Goal: Task Accomplishment & Management: Manage account settings

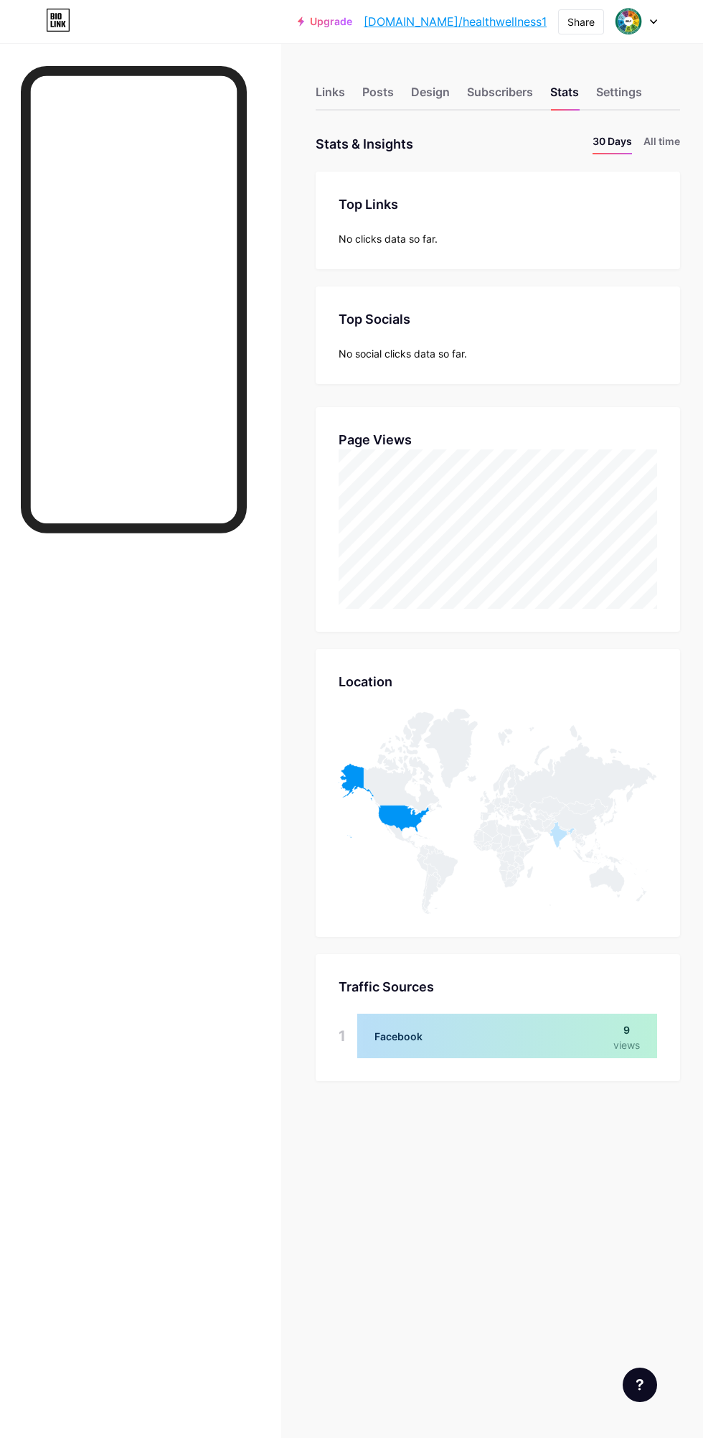
scroll to position [1438, 703]
click at [324, 96] on div "Links" at bounding box center [330, 96] width 29 height 26
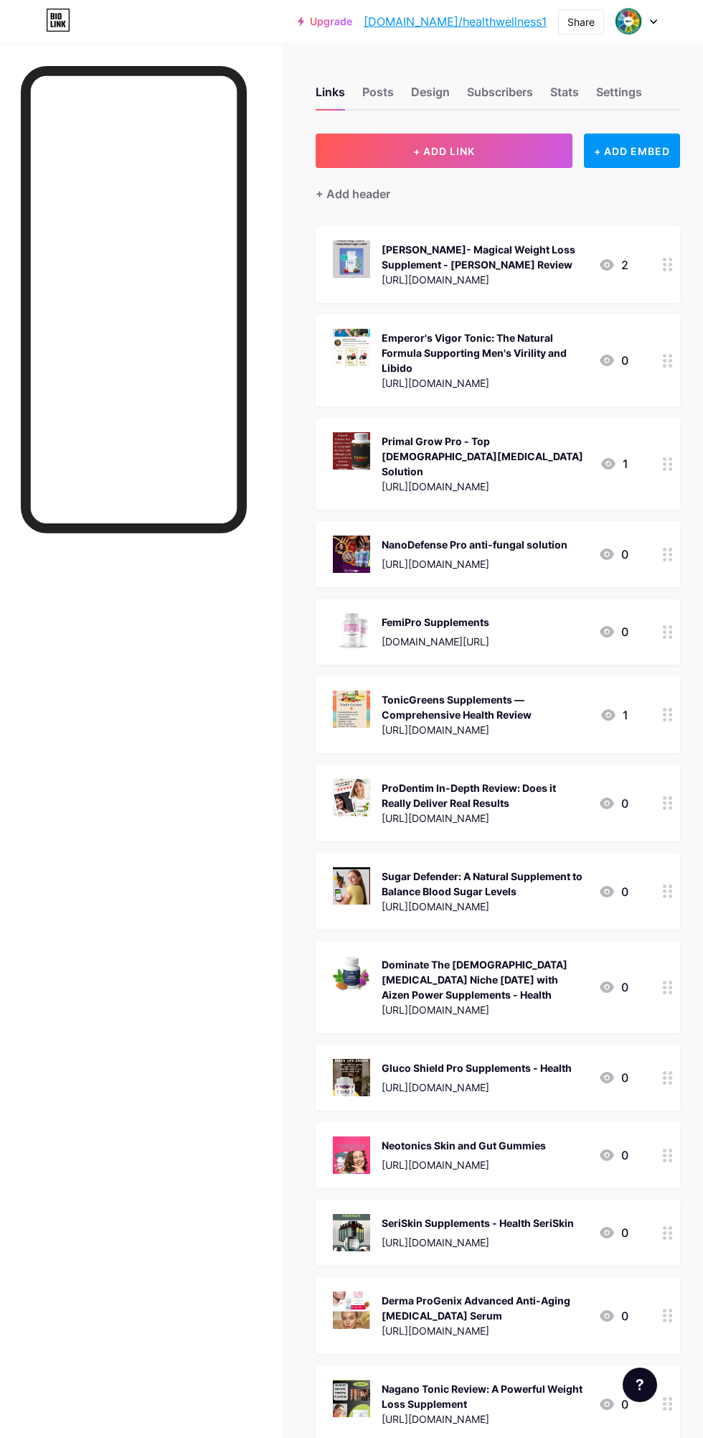
click at [568, 28] on div "Share" at bounding box center [581, 21] width 27 height 15
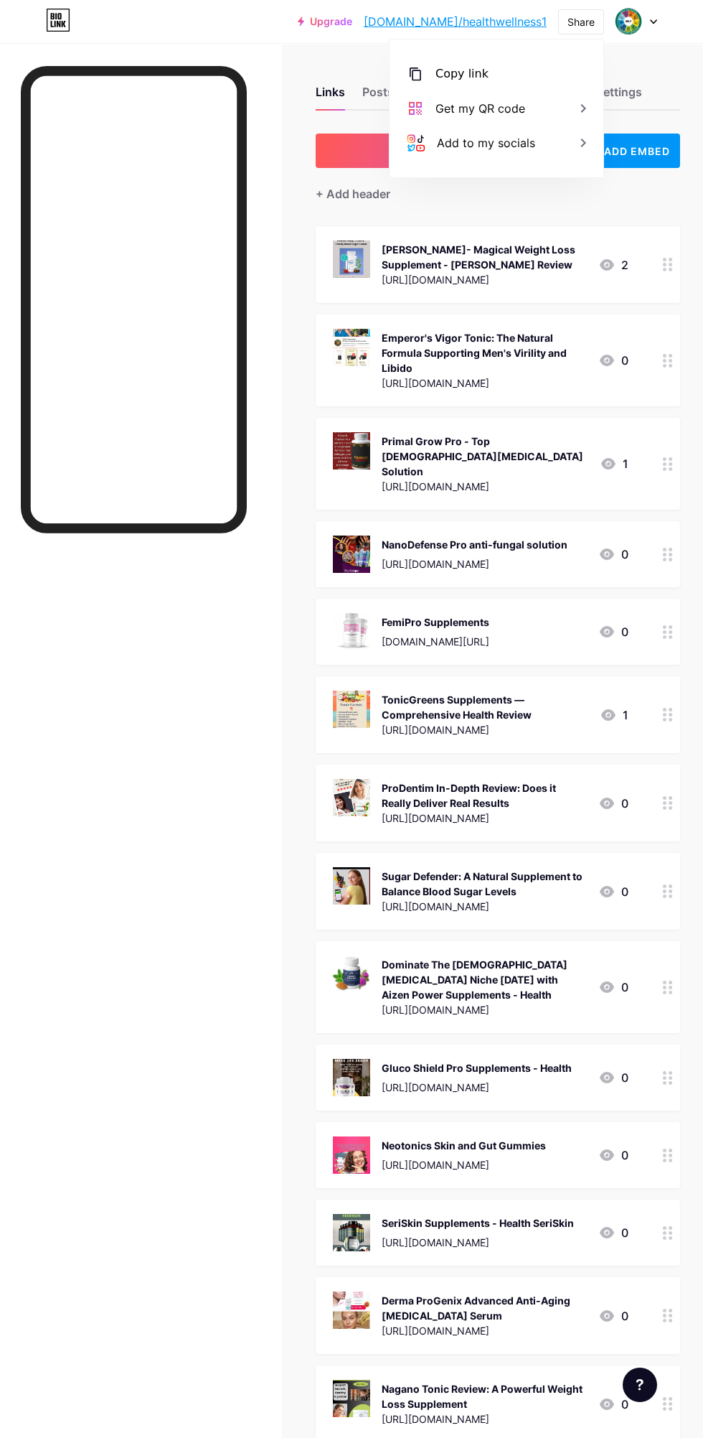
click at [509, 65] on div "Copy link" at bounding box center [497, 74] width 214 height 34
click at [627, 12] on img at bounding box center [628, 21] width 27 height 27
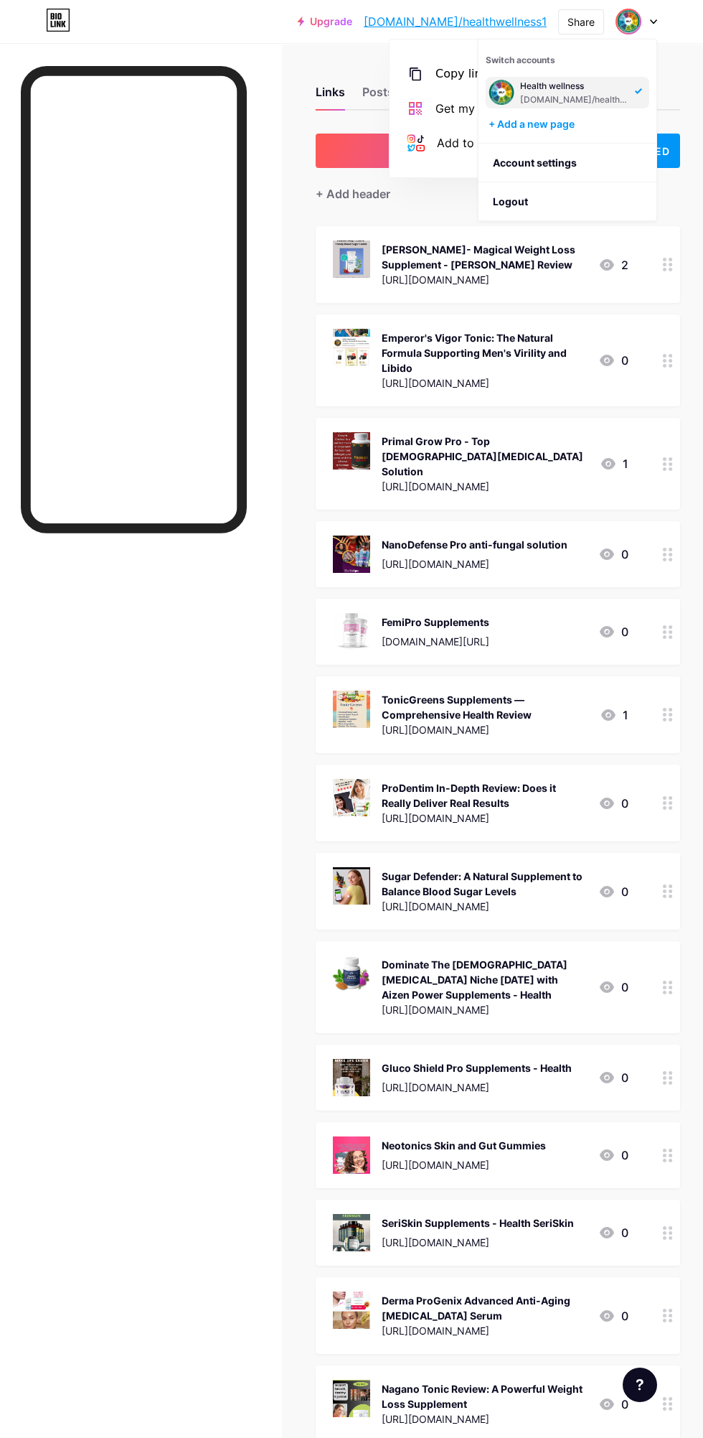
click at [611, 84] on div "Health wellness" at bounding box center [575, 85] width 111 height 11
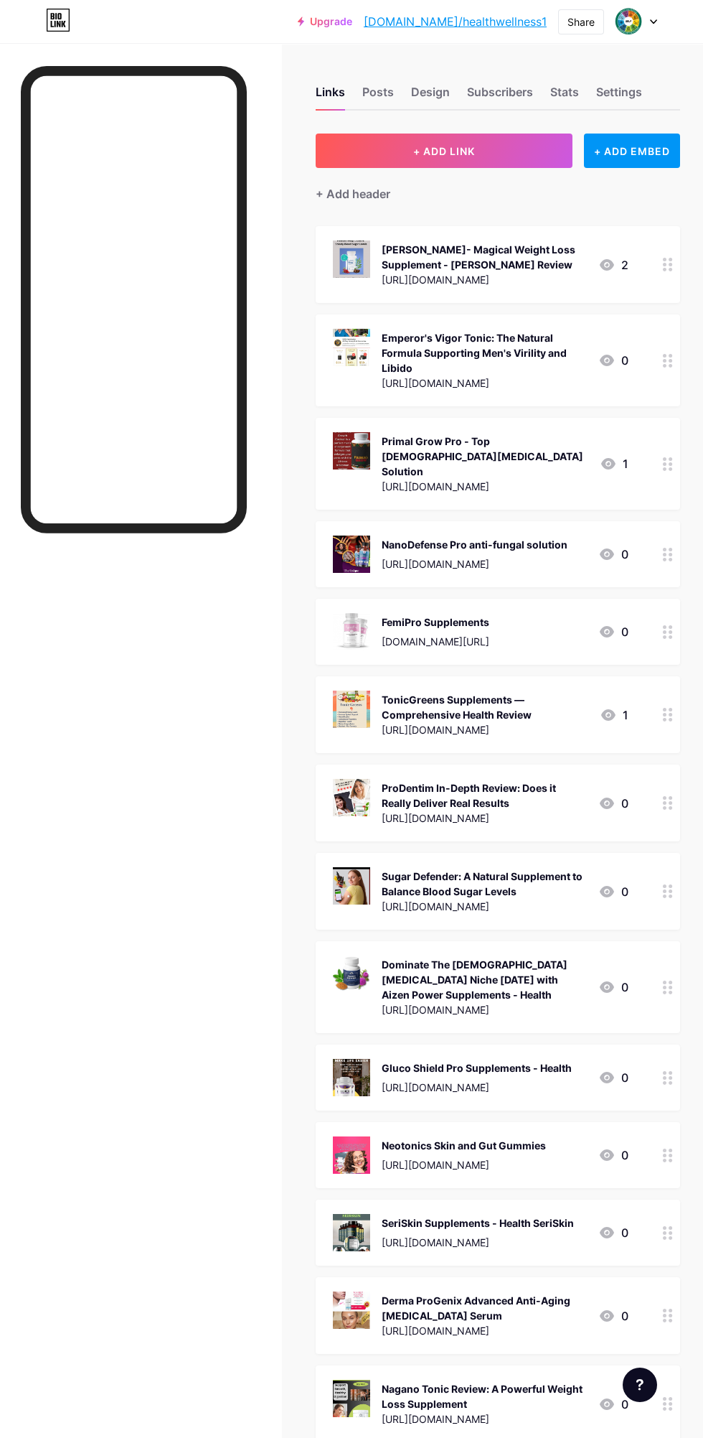
click at [627, 83] on div "Settings" at bounding box center [619, 96] width 46 height 26
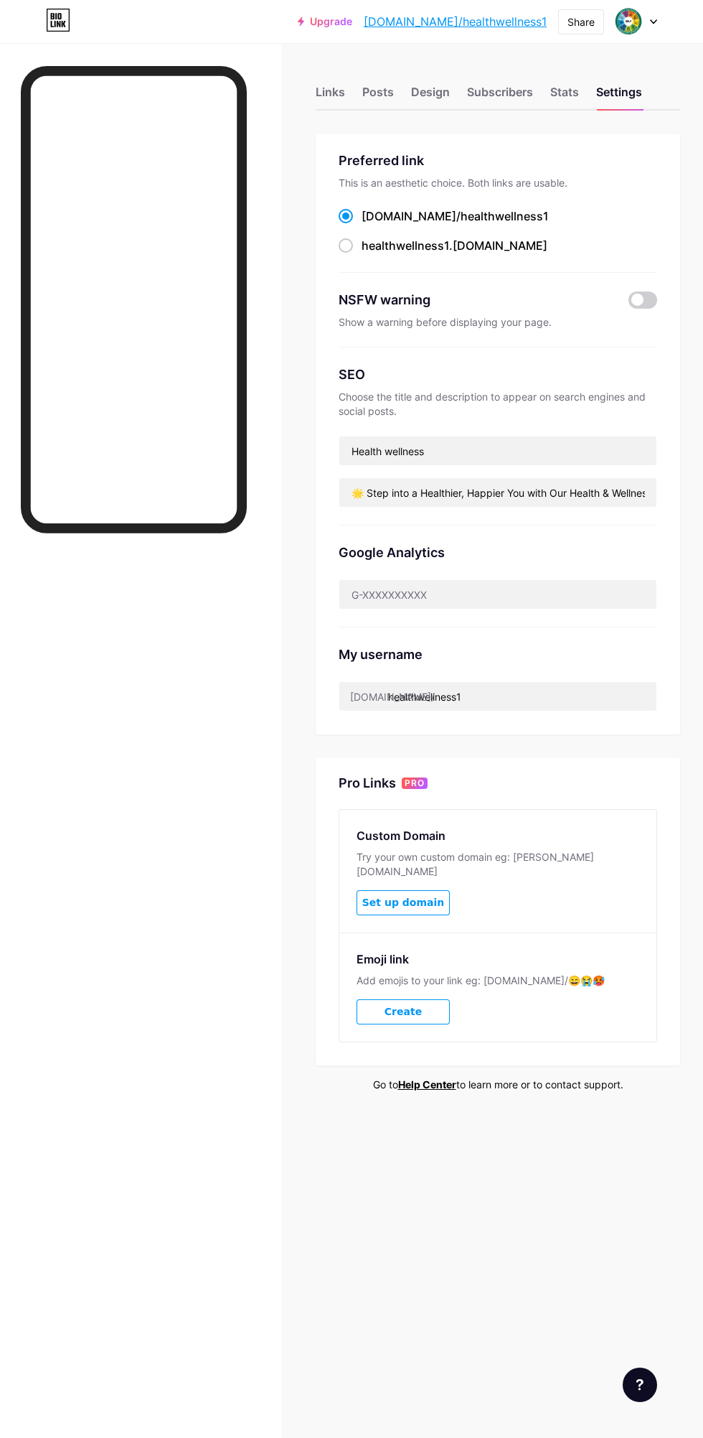
click at [565, 91] on div "Stats" at bounding box center [564, 96] width 29 height 26
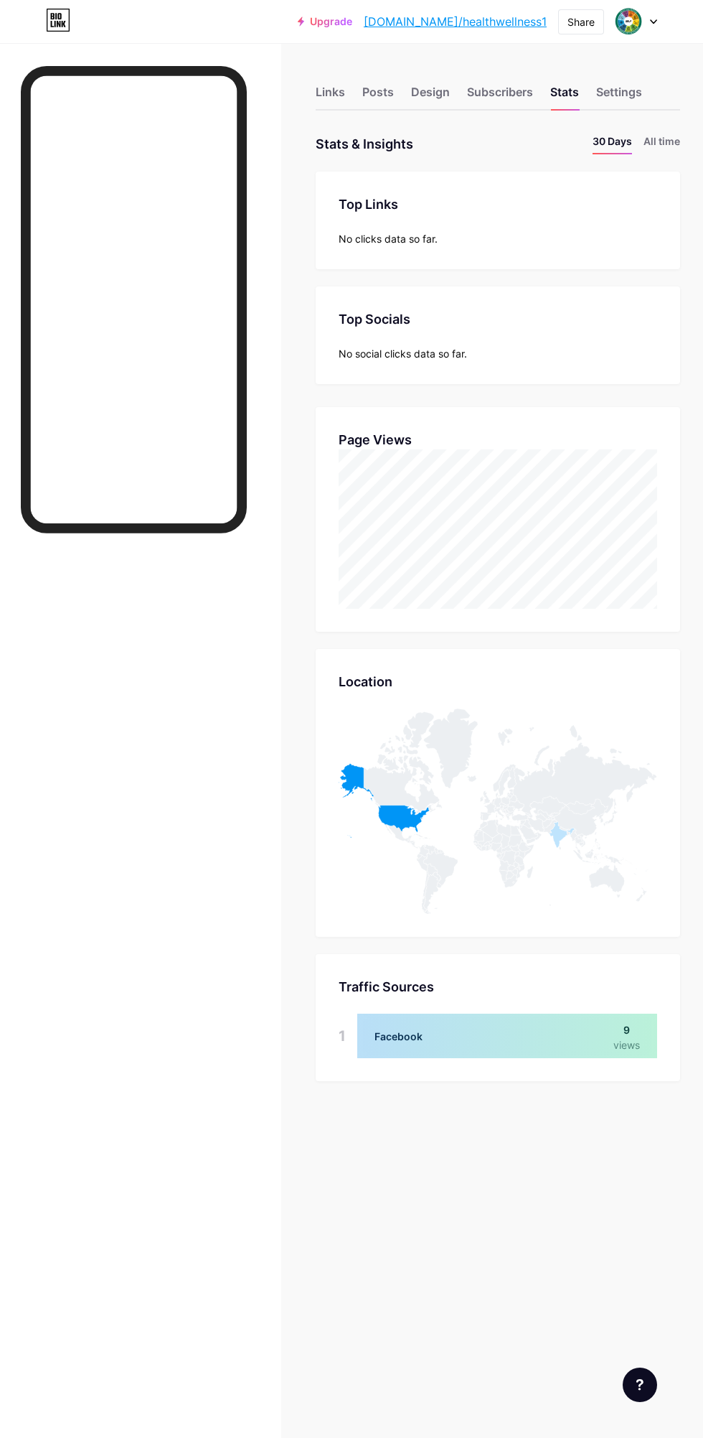
scroll to position [1438, 703]
click at [52, 24] on icon at bounding box center [58, 20] width 24 height 23
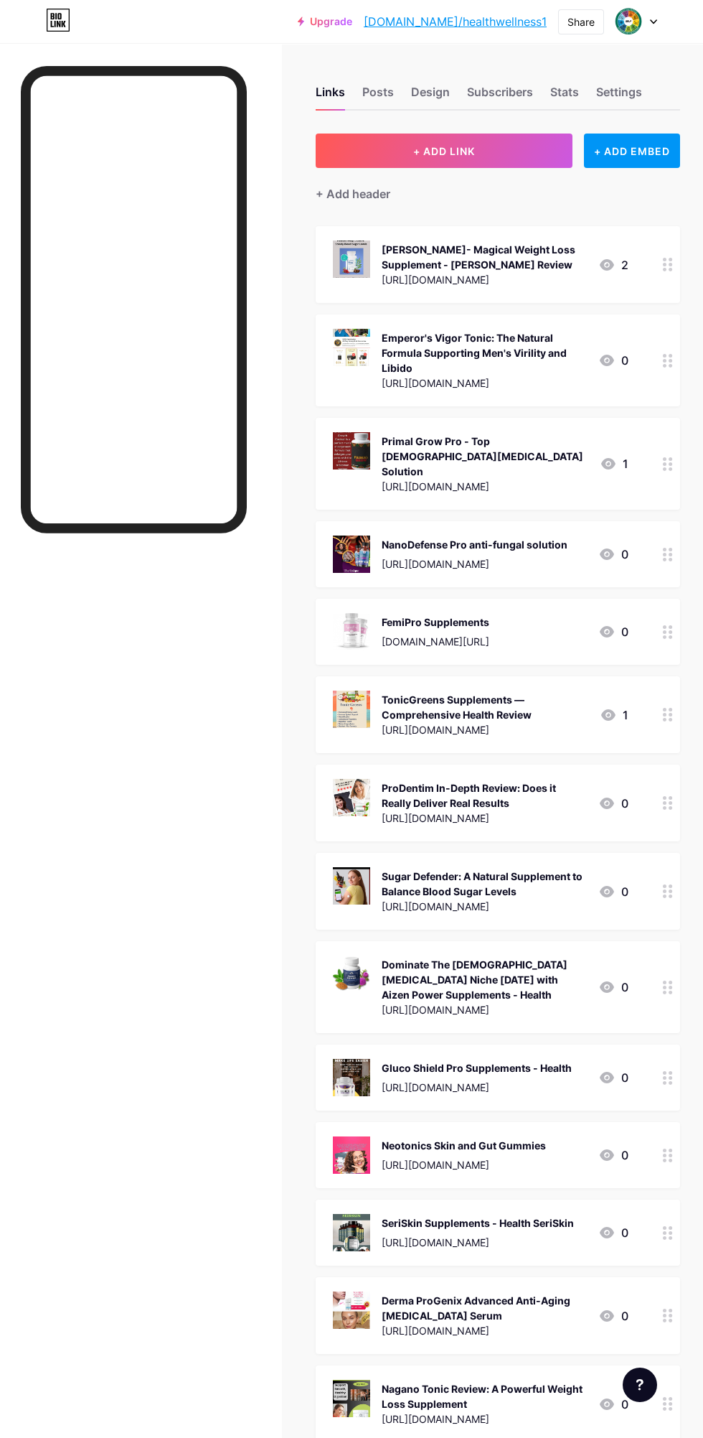
click at [637, 24] on img at bounding box center [628, 21] width 27 height 27
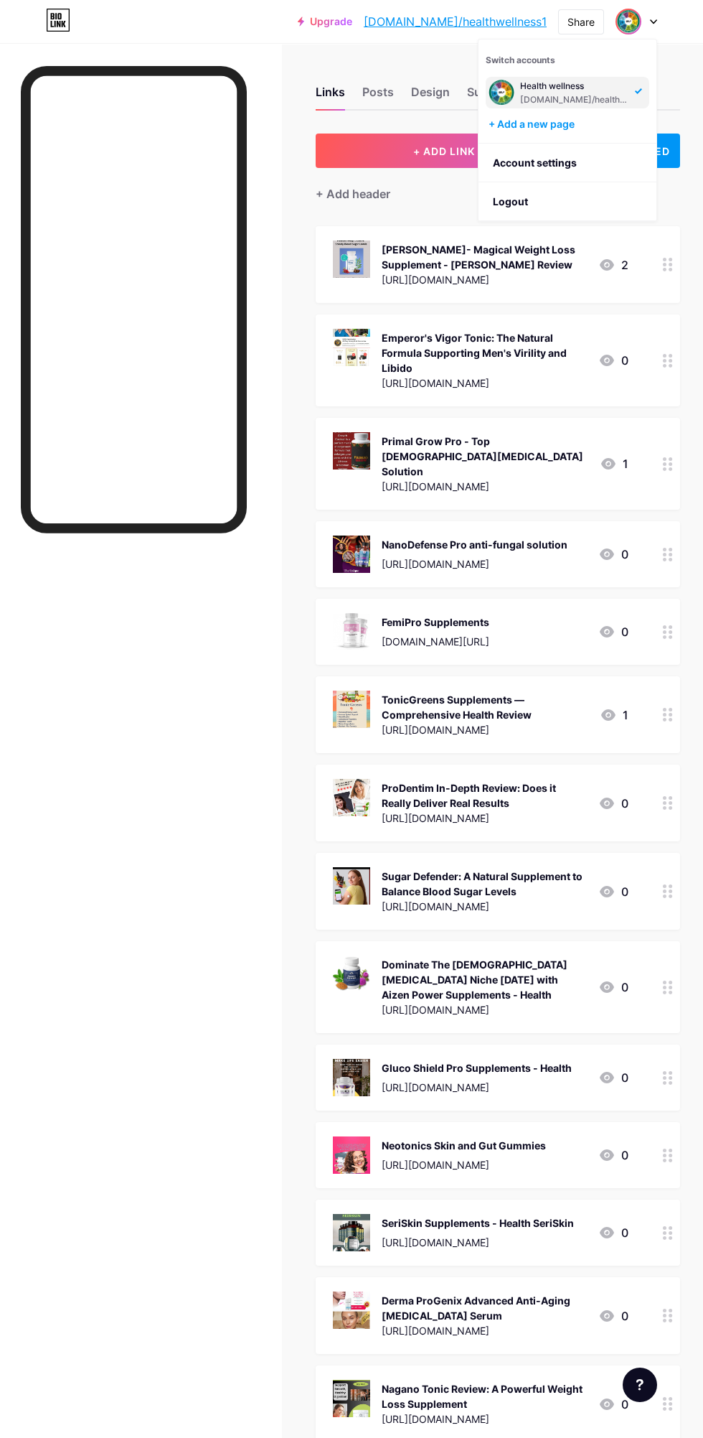
click at [568, 158] on link "Account settings" at bounding box center [568, 163] width 178 height 39
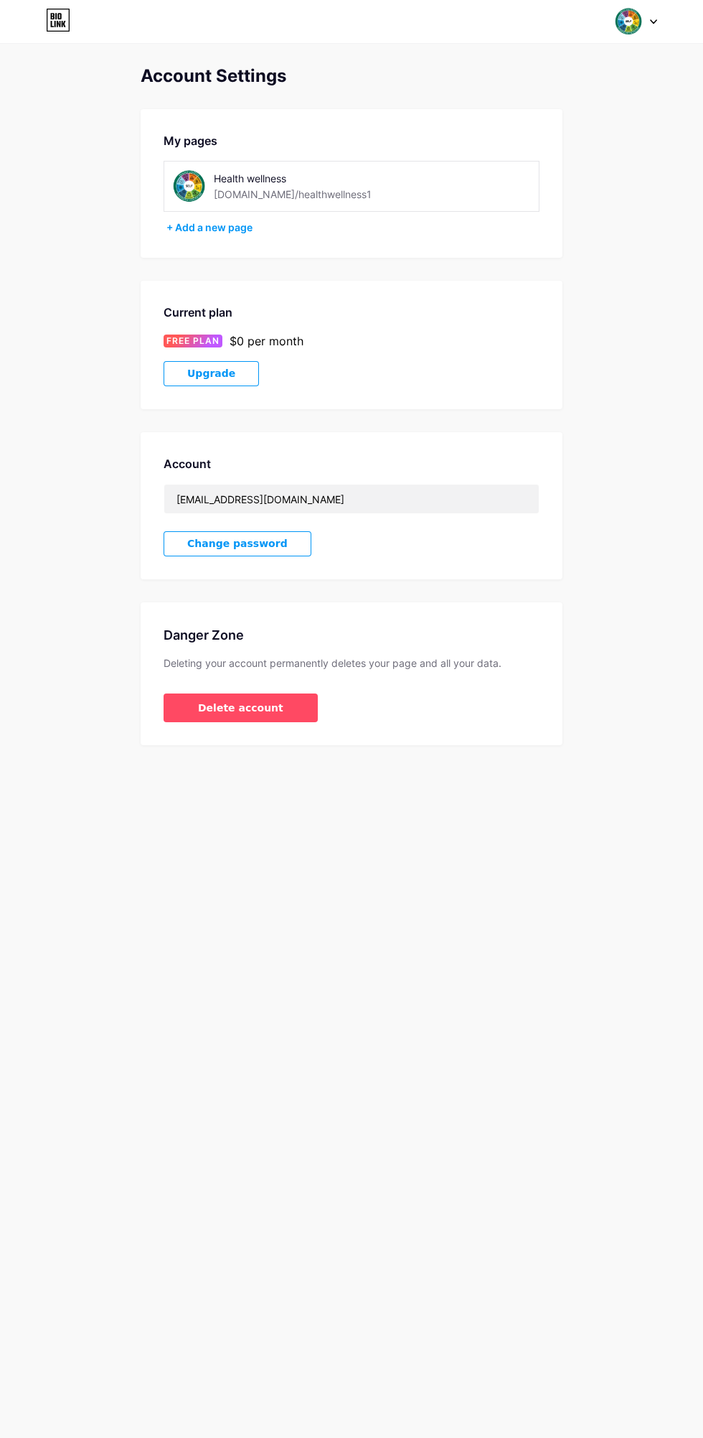
click at [433, 174] on div "Health wellness [DOMAIN_NAME]/healthwellness1" at bounding box center [352, 186] width 376 height 51
click at [172, 167] on div "Health wellness [DOMAIN_NAME]/healthwellness1" at bounding box center [352, 186] width 376 height 51
click at [187, 184] on img at bounding box center [189, 186] width 32 height 32
click at [406, 184] on div "Health wellness [DOMAIN_NAME]/healthwellness1" at bounding box center [292, 186] width 238 height 32
click at [230, 230] on div "+ Add a new page" at bounding box center [353, 227] width 373 height 14
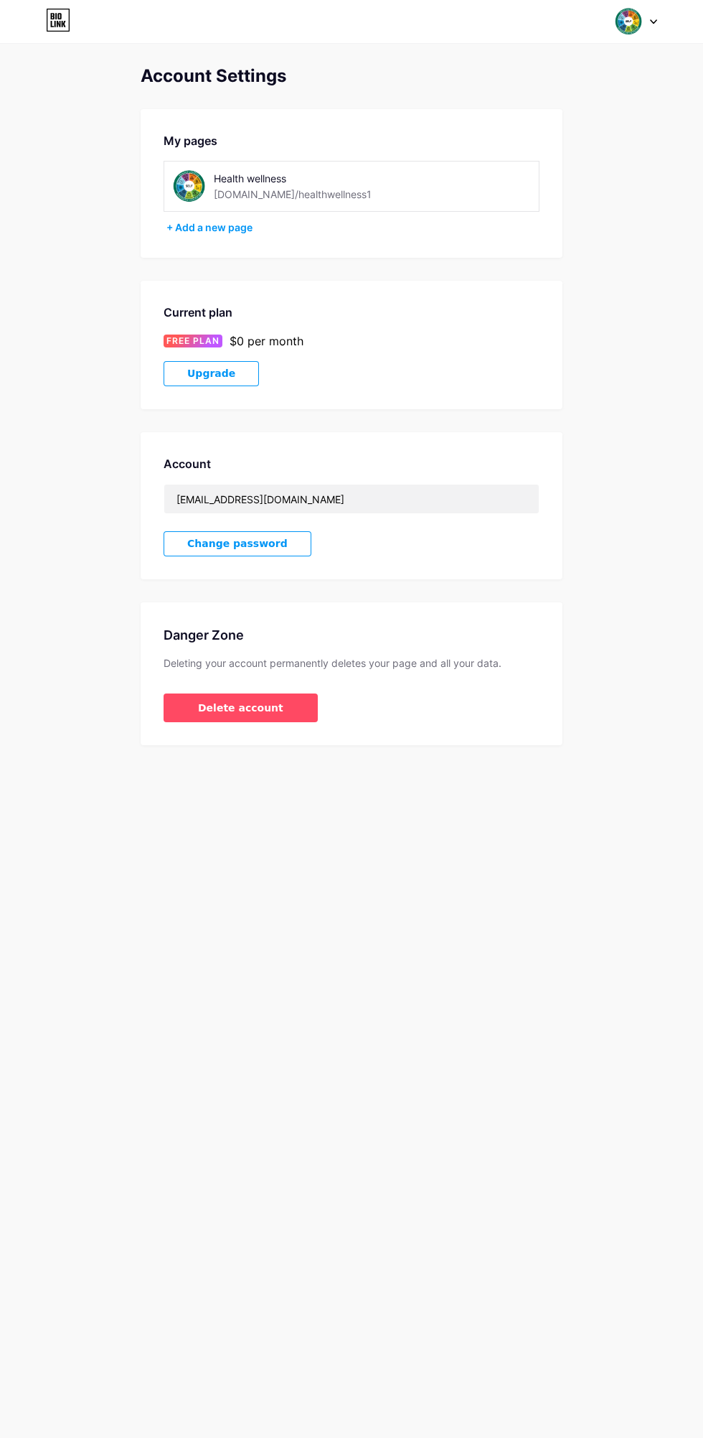
click at [384, 167] on div "Health wellness [DOMAIN_NAME]/healthwellness1" at bounding box center [352, 186] width 376 height 51
click at [654, 22] on icon at bounding box center [653, 21] width 7 height 5
click at [579, 164] on link "Dashboard" at bounding box center [568, 163] width 178 height 39
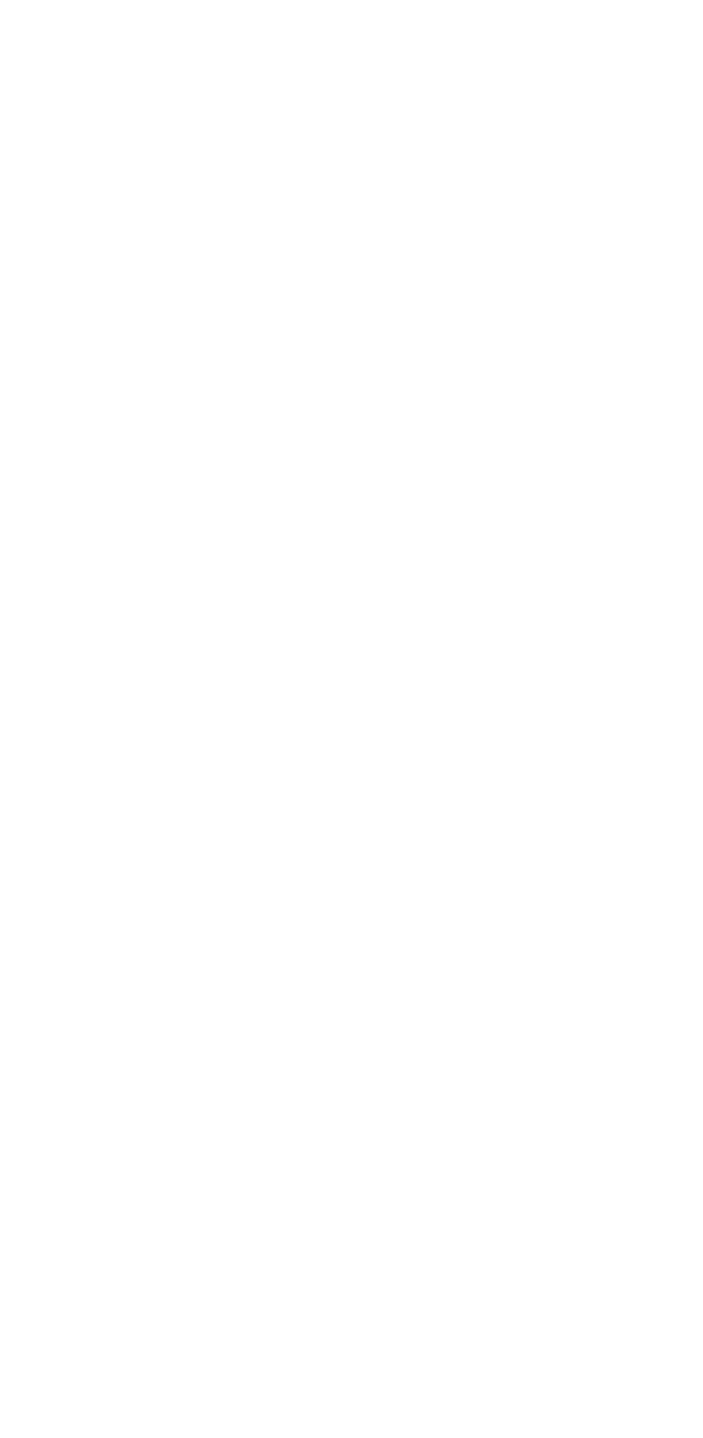
click at [509, 0] on html at bounding box center [351, 0] width 703 height 0
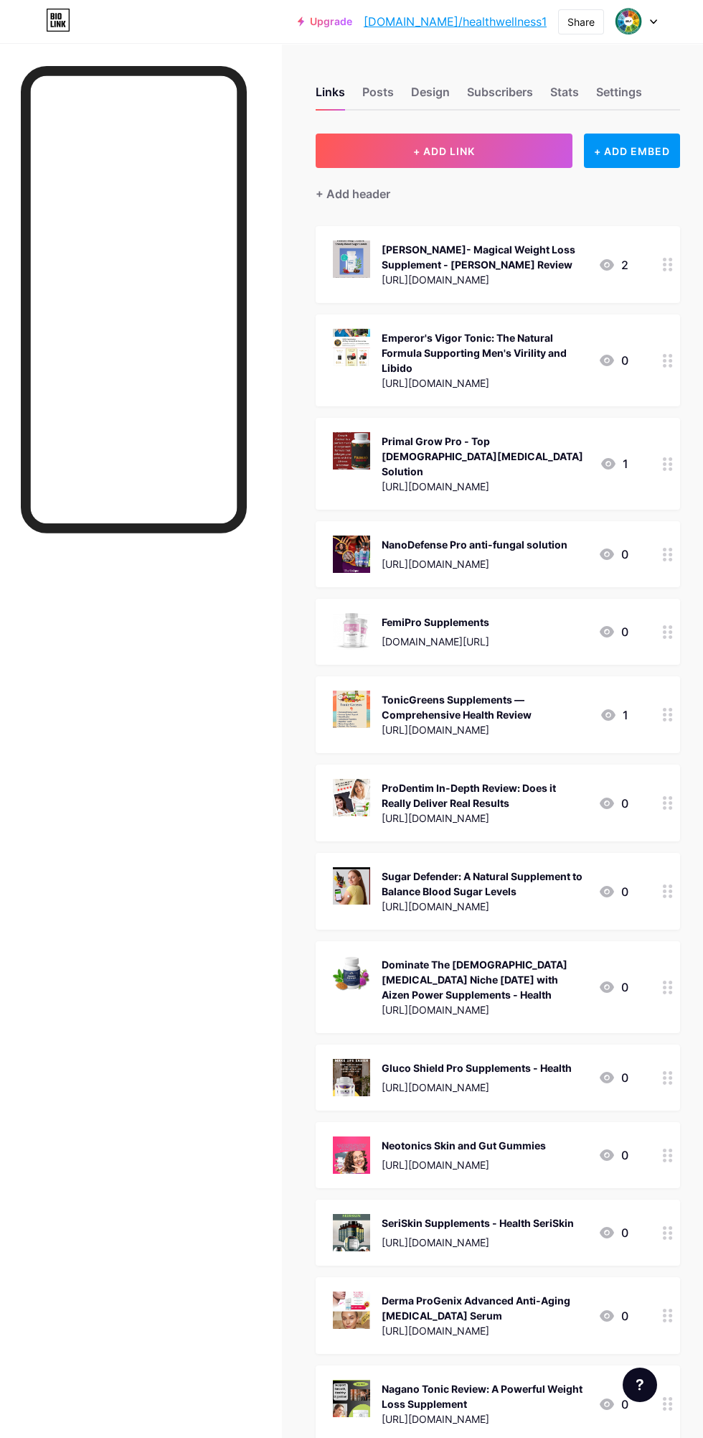
click at [571, 20] on div "Share" at bounding box center [581, 21] width 27 height 15
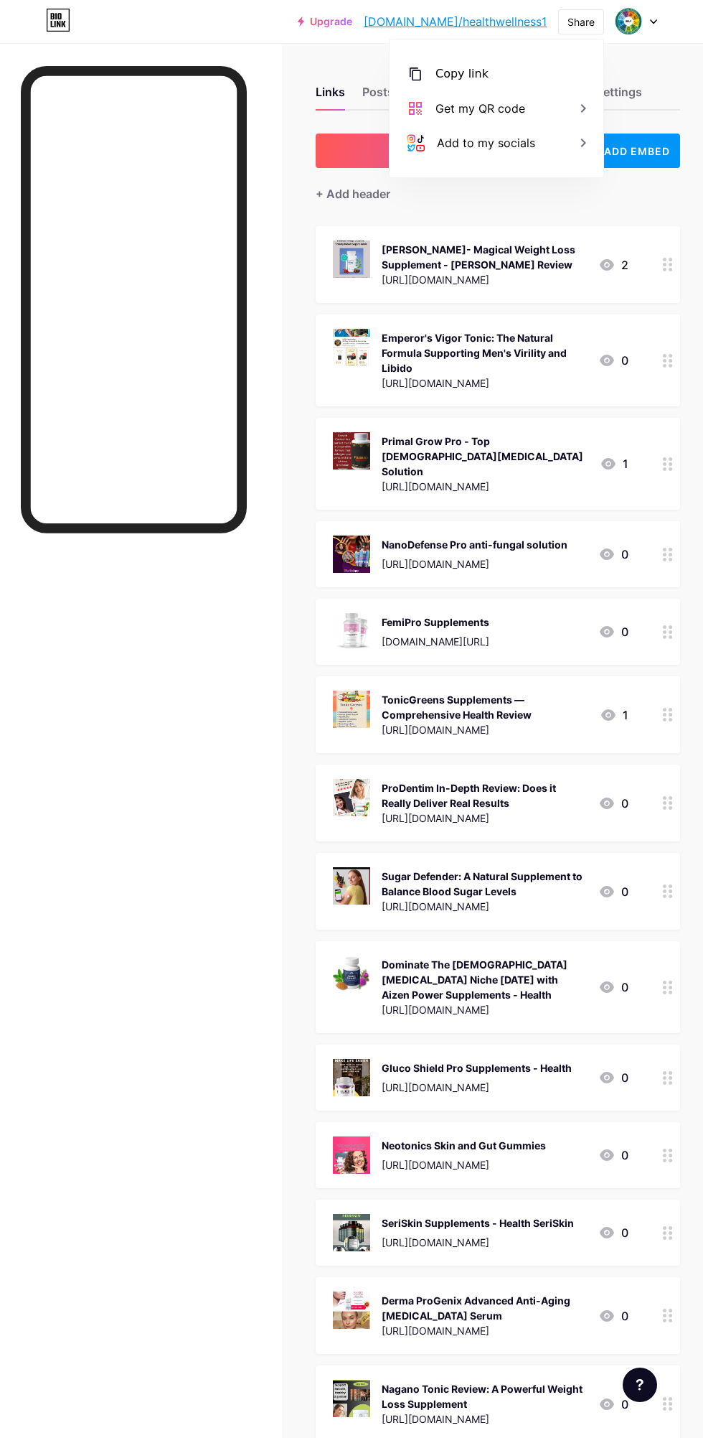
click at [546, 95] on div "Get my QR code" at bounding box center [497, 108] width 214 height 34
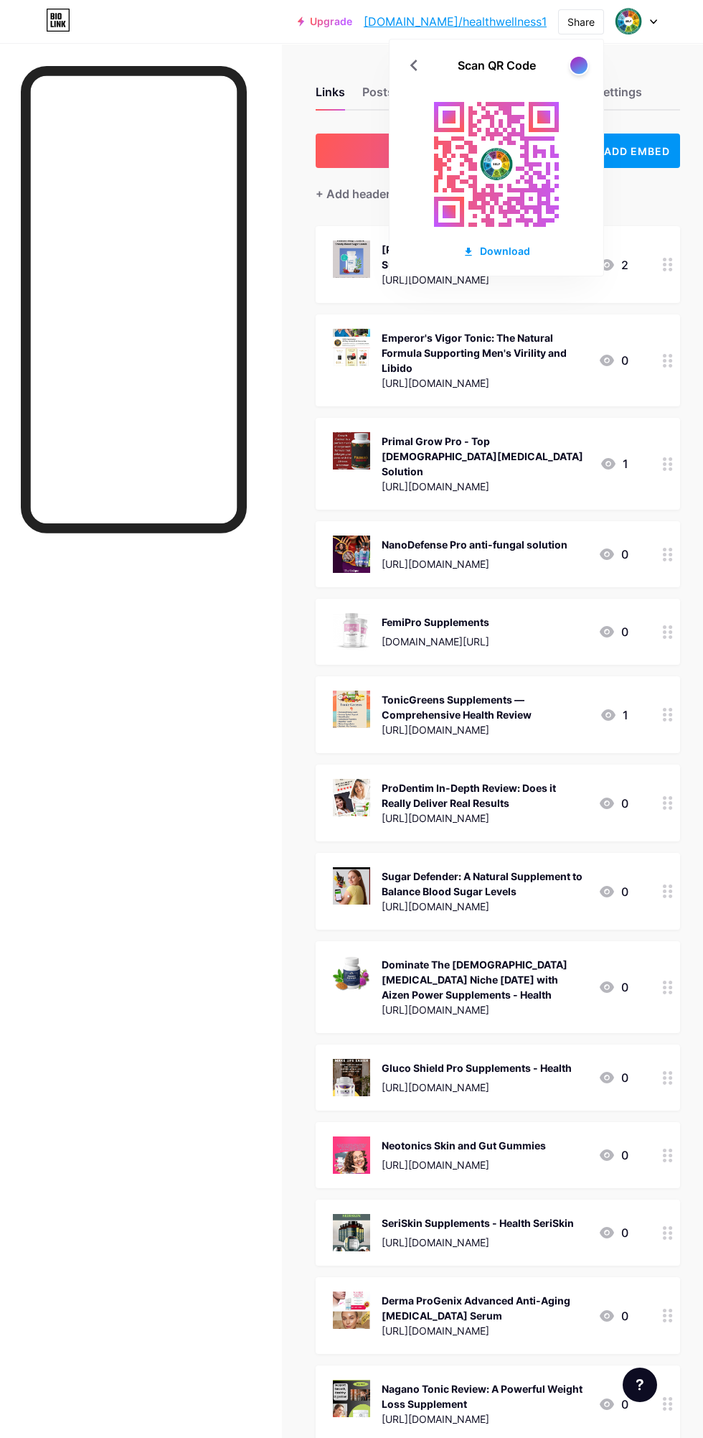
click at [583, 63] on div at bounding box center [579, 65] width 17 height 17
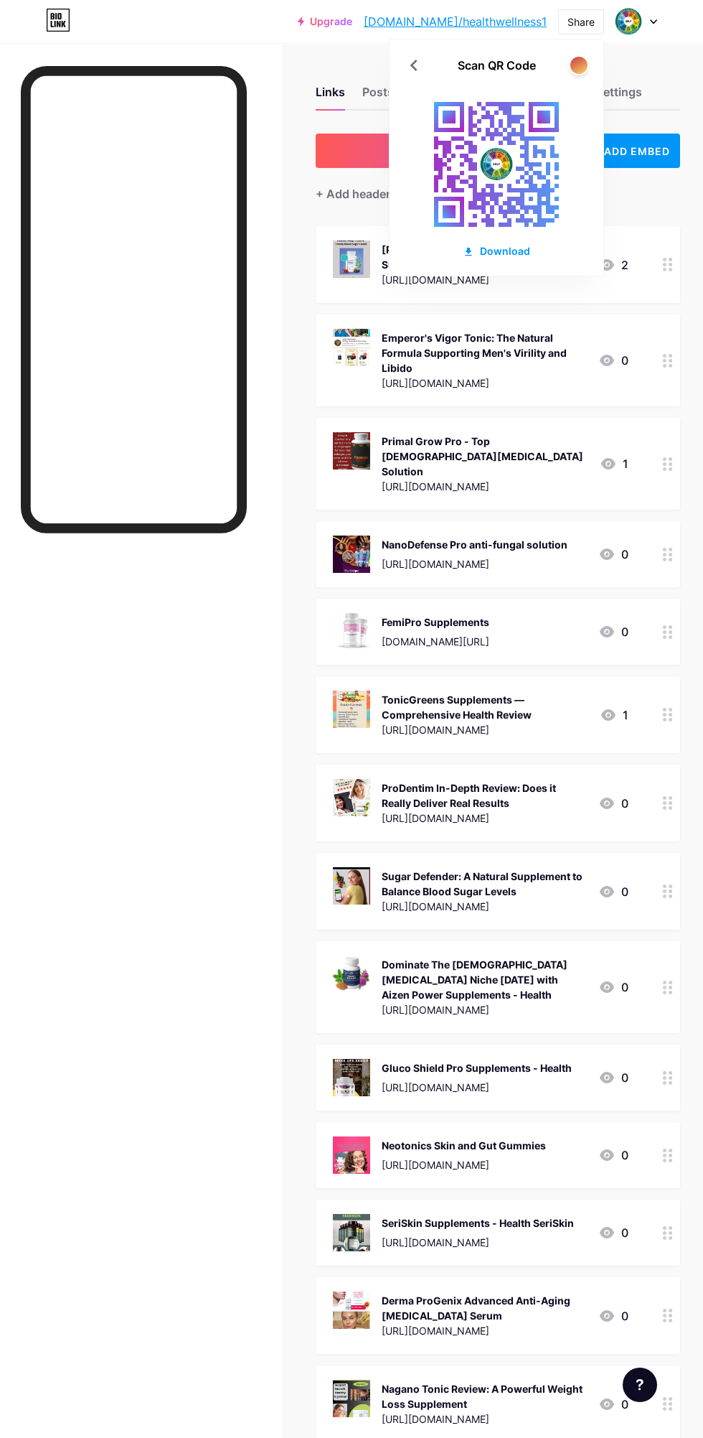
click at [584, 68] on div at bounding box center [579, 65] width 17 height 17
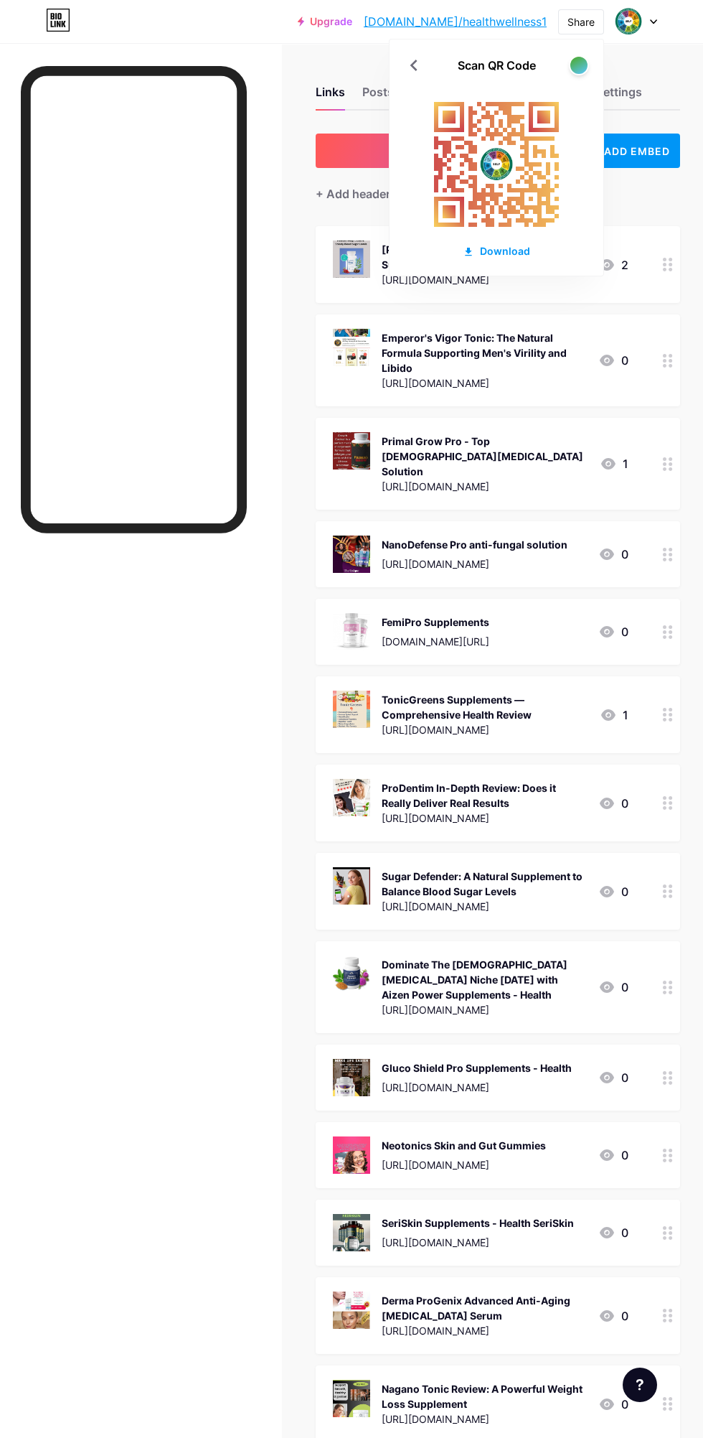
click at [576, 67] on div at bounding box center [579, 65] width 17 height 17
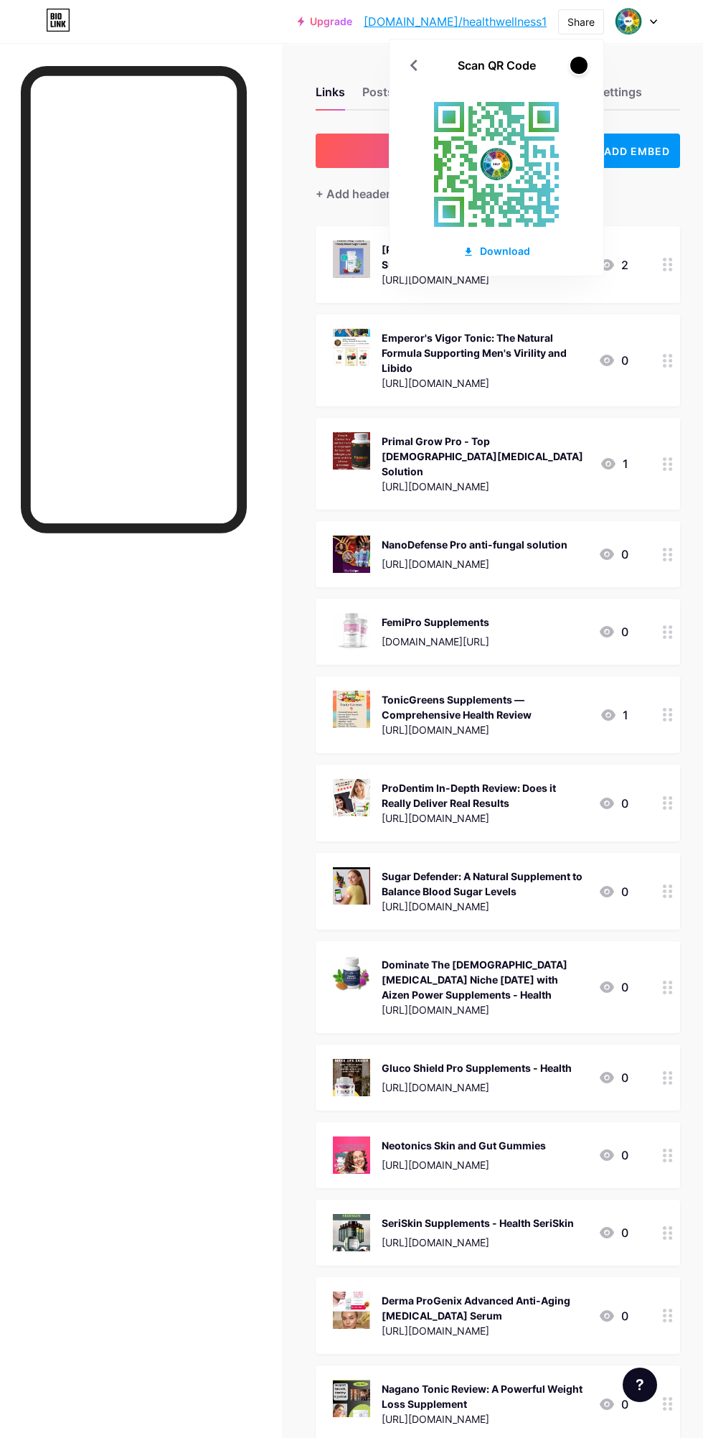
click at [192, 765] on div at bounding box center [134, 773] width 226 height 1415
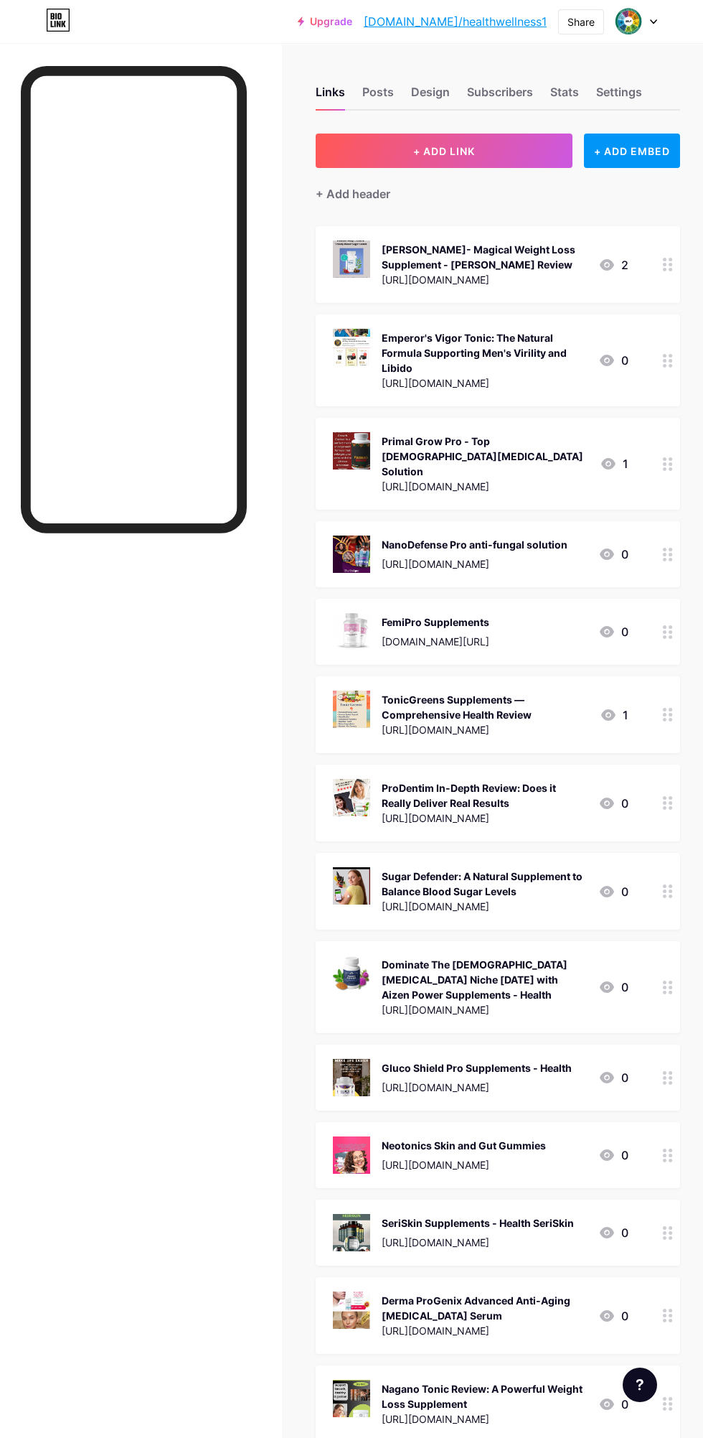
click at [579, 22] on div "Share" at bounding box center [581, 21] width 27 height 15
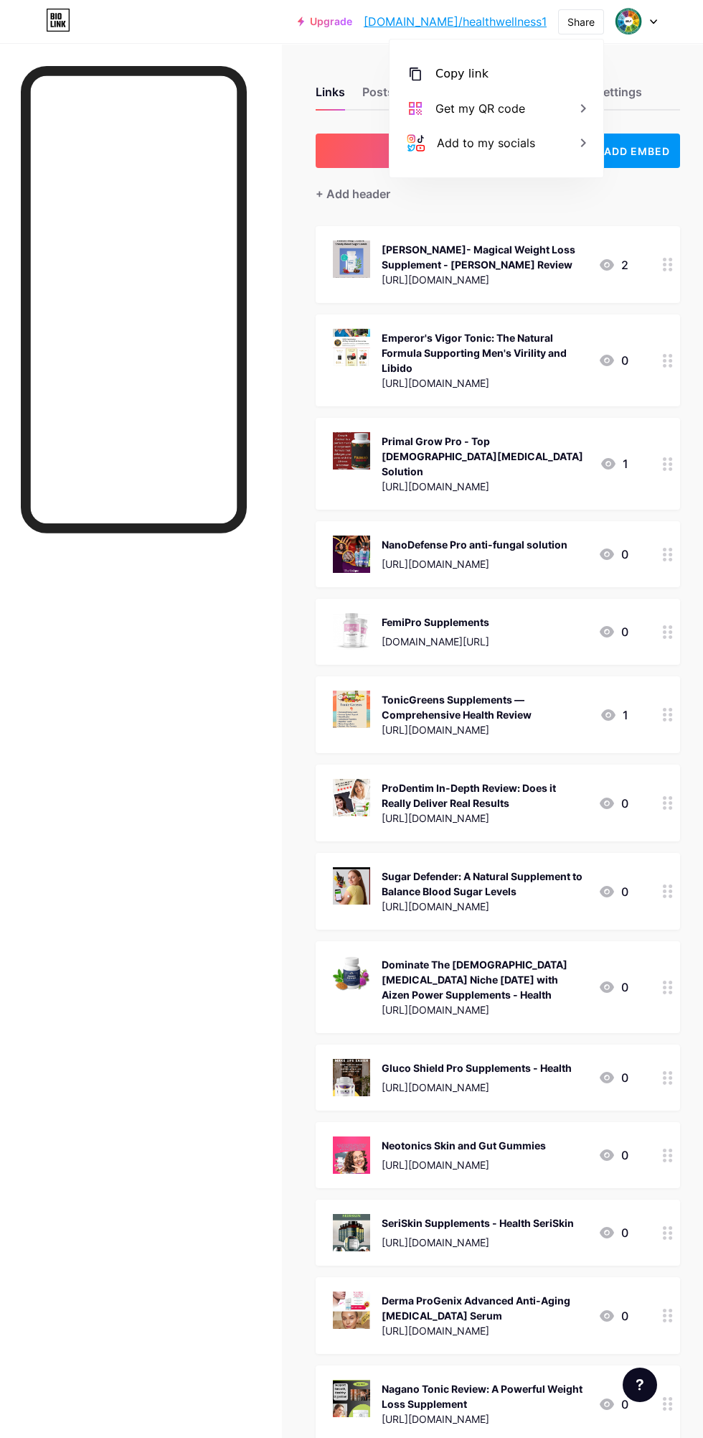
click at [505, 69] on div "Copy link" at bounding box center [497, 74] width 214 height 34
click at [642, 90] on div "Settings" at bounding box center [619, 96] width 46 height 26
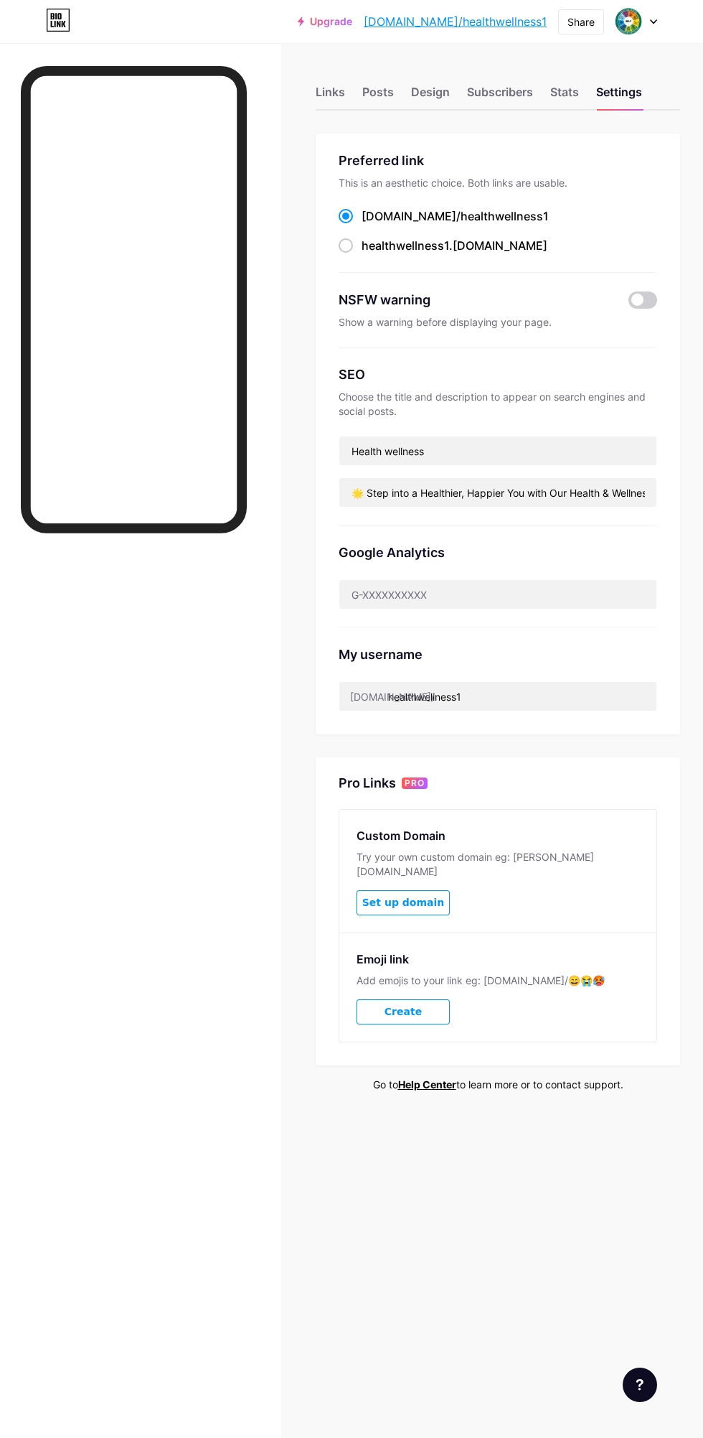
click at [385, 999] on button "Create" at bounding box center [403, 1011] width 93 height 25
click at [642, 23] on div at bounding box center [637, 22] width 42 height 26
click at [639, 91] on icon at bounding box center [638, 91] width 7 height 6
click at [632, 20] on img at bounding box center [628, 21] width 27 height 27
click at [587, 159] on link "Account settings" at bounding box center [568, 163] width 178 height 39
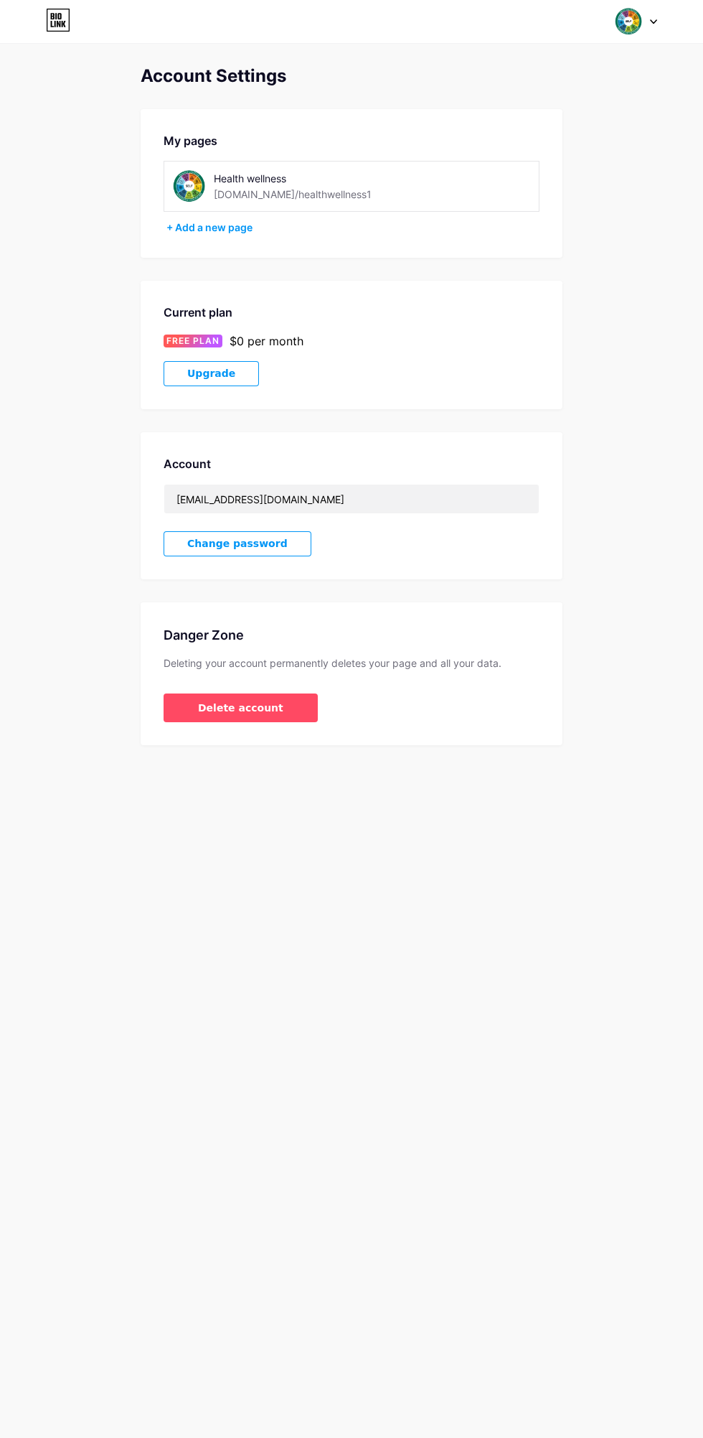
click at [306, 181] on div "Health wellness" at bounding box center [312, 178] width 197 height 15
click at [371, 189] on div "Health wellness [DOMAIN_NAME]/healthwellness1" at bounding box center [312, 186] width 197 height 32
click at [367, 177] on div "Health wellness" at bounding box center [312, 178] width 197 height 15
click at [240, 179] on div "Health wellness" at bounding box center [312, 178] width 197 height 15
click at [181, 174] on img at bounding box center [189, 186] width 32 height 32
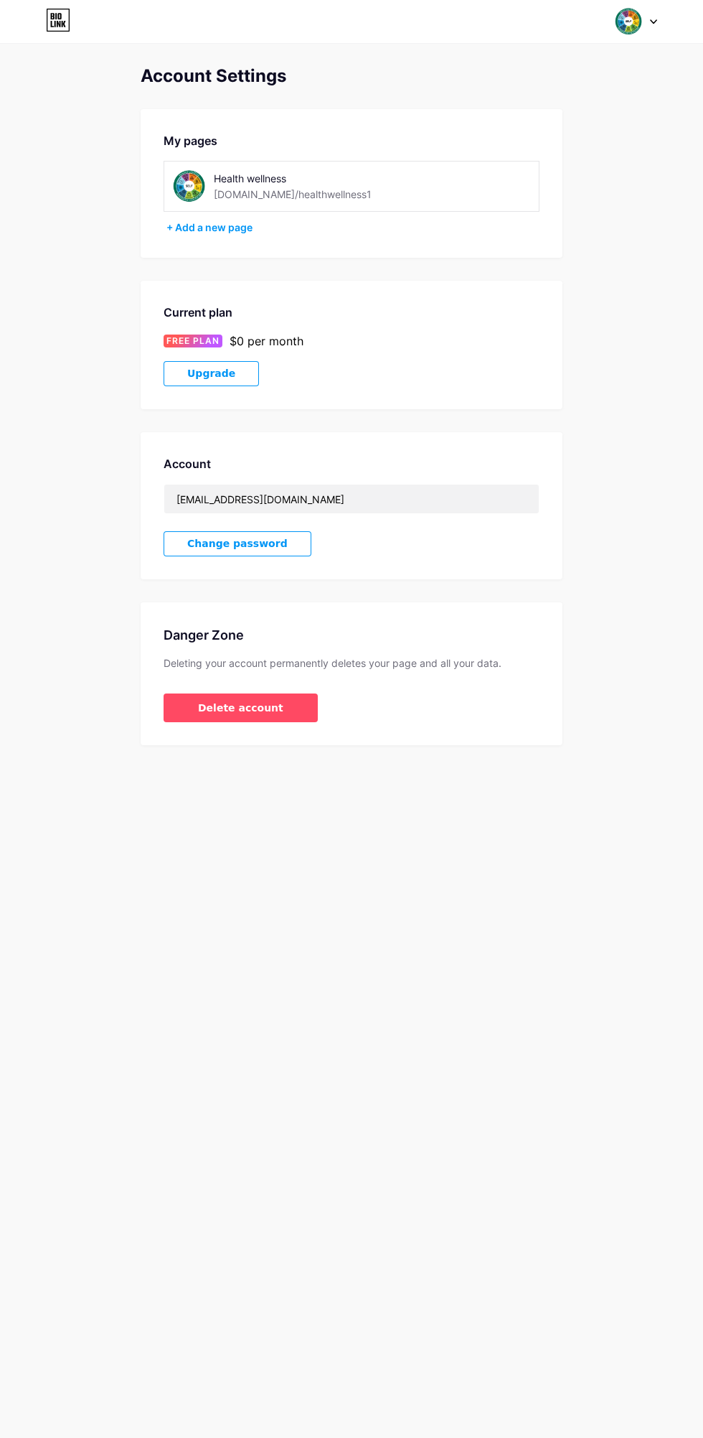
click at [639, 32] on span at bounding box center [628, 21] width 27 height 27
click at [44, 277] on div "Account Settings My pages Health wellness bio.link/healthwellness1 + Add a new …" at bounding box center [351, 405] width 703 height 679
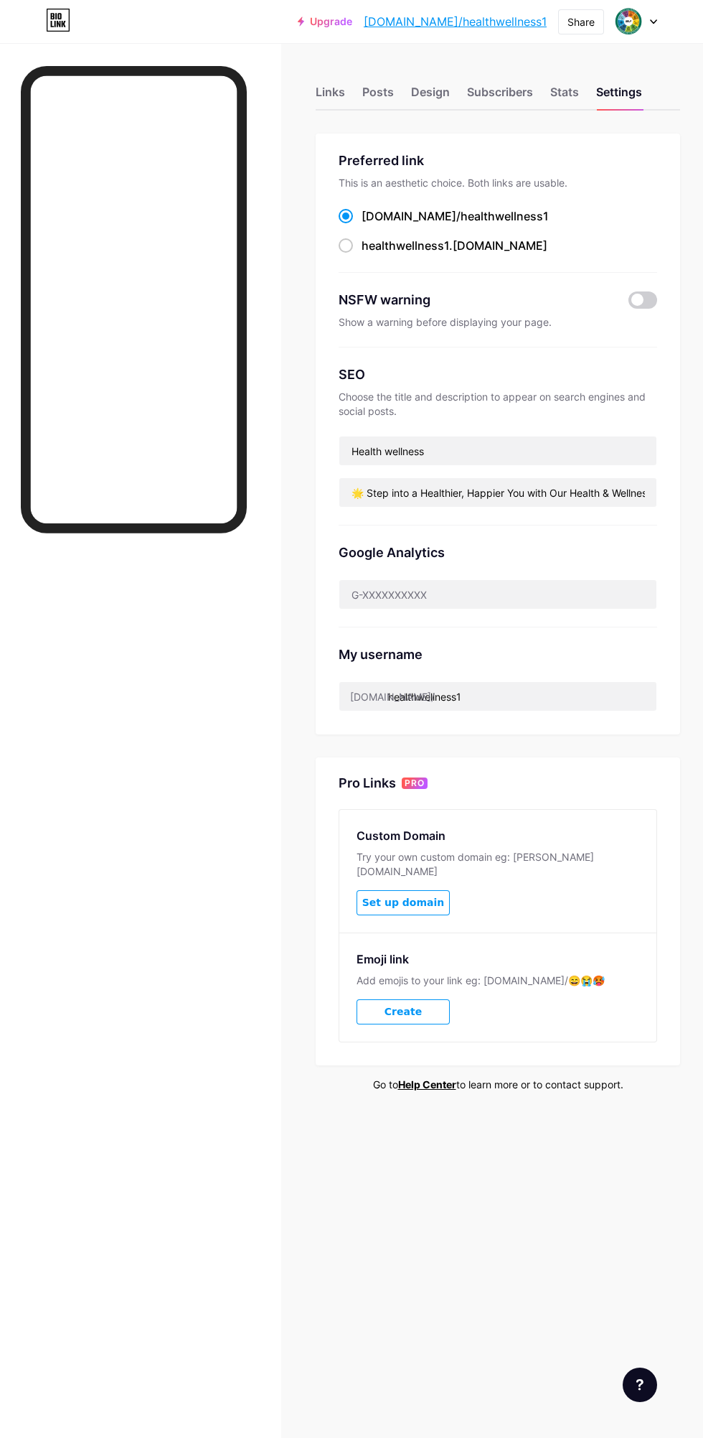
click at [484, 93] on div "Subscribers" at bounding box center [500, 96] width 66 height 26
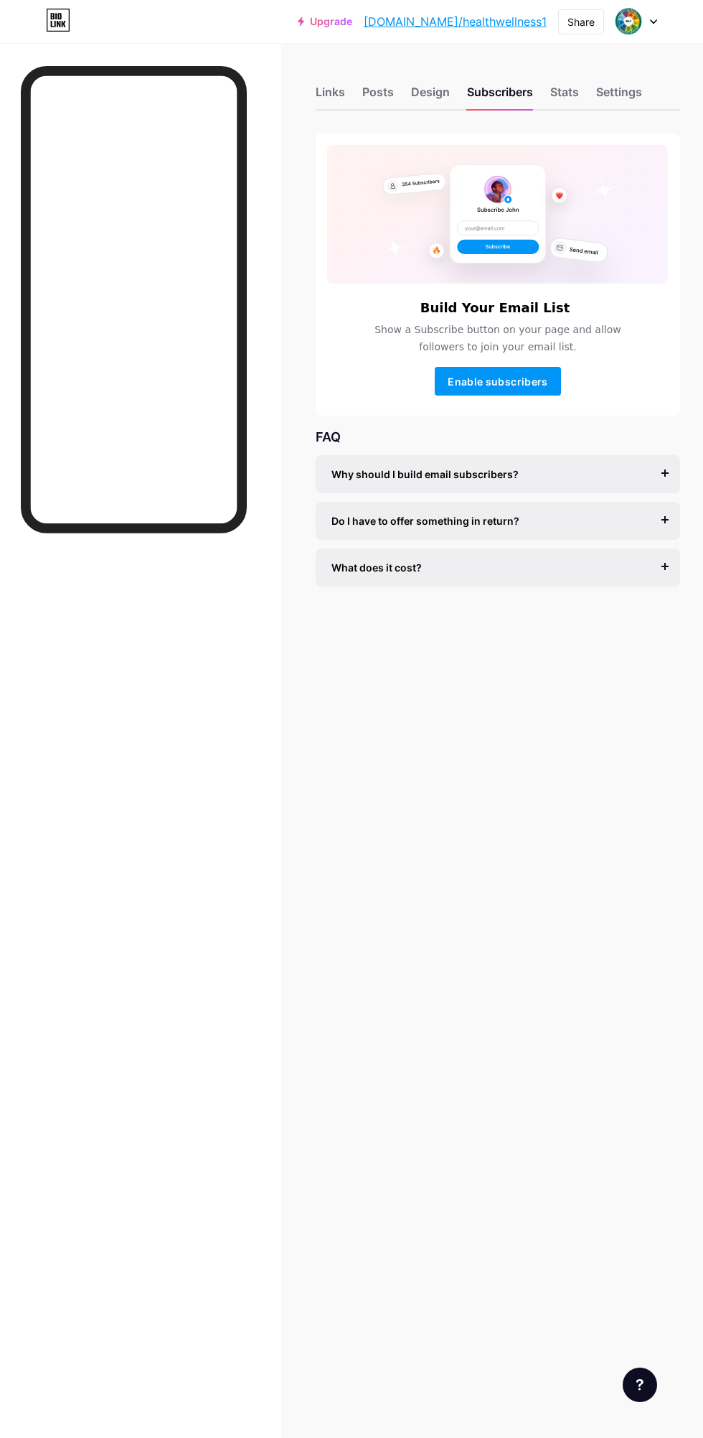
click at [627, 98] on div "Settings" at bounding box center [619, 96] width 46 height 26
